Goal: Find specific page/section: Find specific page/section

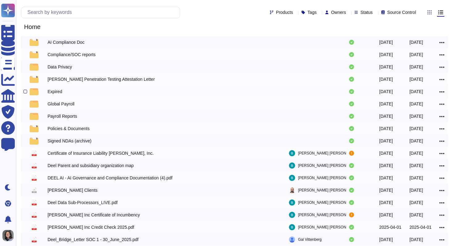
scroll to position [22, 0]
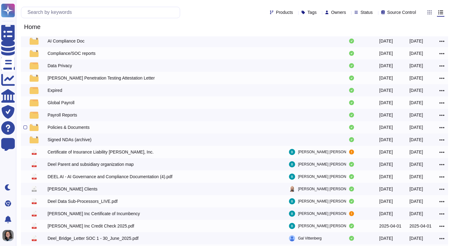
click at [70, 128] on div "Policies & Documents" at bounding box center [68, 127] width 42 height 6
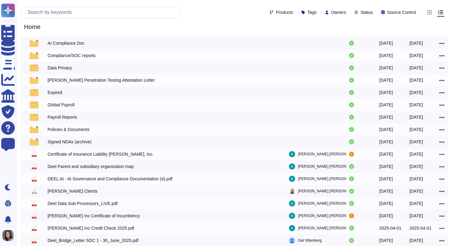
scroll to position [22, 0]
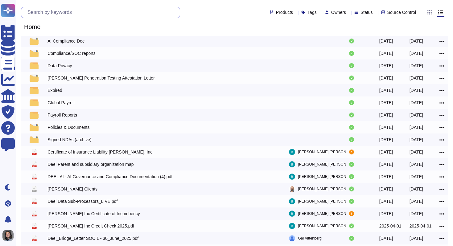
click at [74, 13] on input "text" at bounding box center [101, 12] width 155 height 11
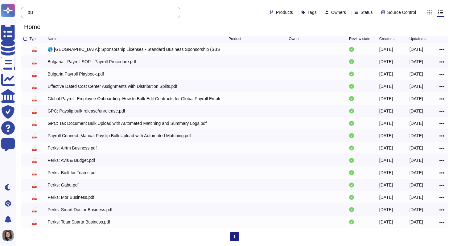
scroll to position [0, 0]
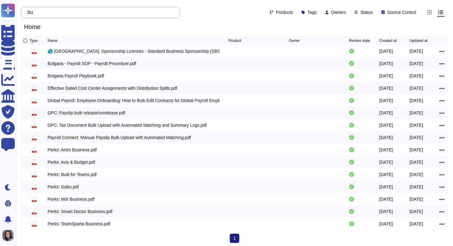
type input "b"
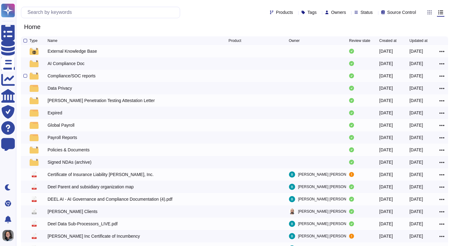
click at [74, 78] on div "Compliance/SOC reports" at bounding box center [71, 76] width 48 height 6
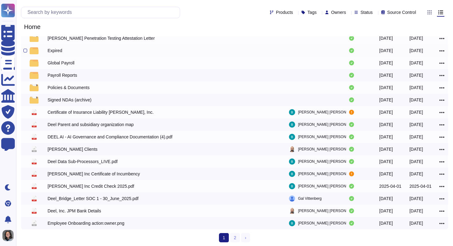
scroll to position [65, 0]
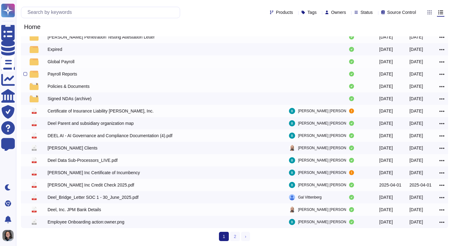
click at [70, 73] on div "Payroll Reports" at bounding box center [62, 74] width 30 height 6
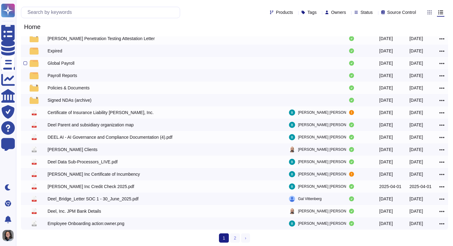
scroll to position [65, 0]
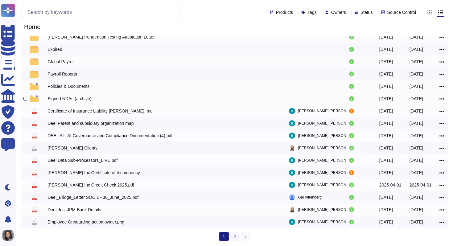
click at [70, 97] on div "Signed NDAs (archive)" at bounding box center [69, 99] width 44 height 6
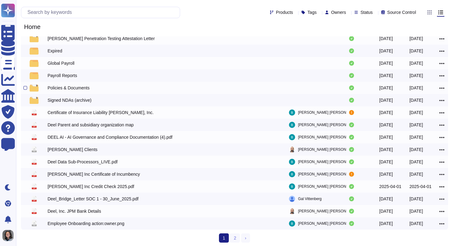
scroll to position [65, 0]
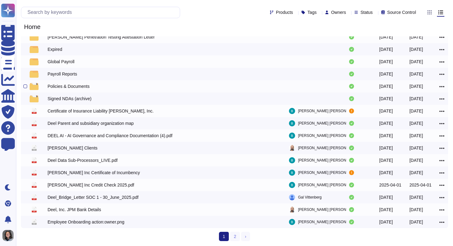
click at [82, 85] on div "Policies & Documents" at bounding box center [68, 86] width 42 height 6
